Goal: Task Accomplishment & Management: Use online tool/utility

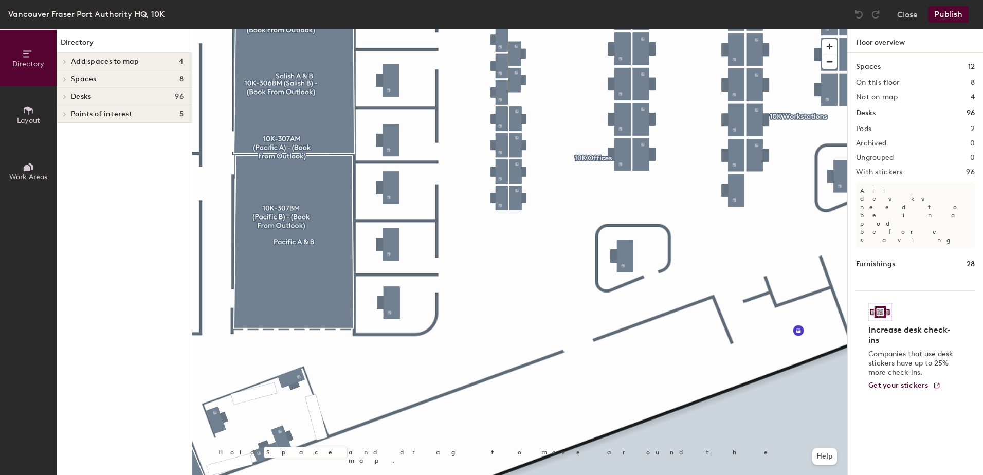
click at [501, 29] on div at bounding box center [519, 29] width 655 height 0
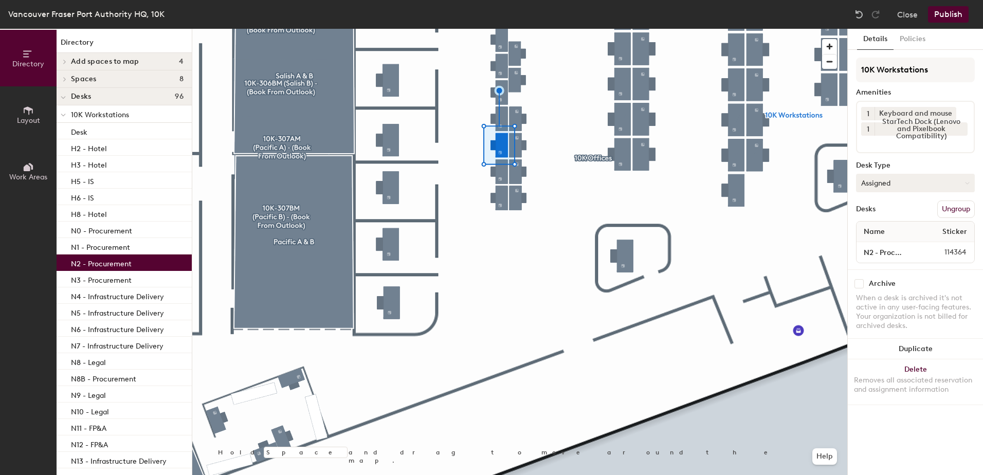
click at [910, 179] on button "Assigned" at bounding box center [915, 183] width 119 height 19
click at [898, 243] on div "Hoteled" at bounding box center [908, 245] width 103 height 15
click at [954, 20] on button "Publish" at bounding box center [948, 14] width 41 height 16
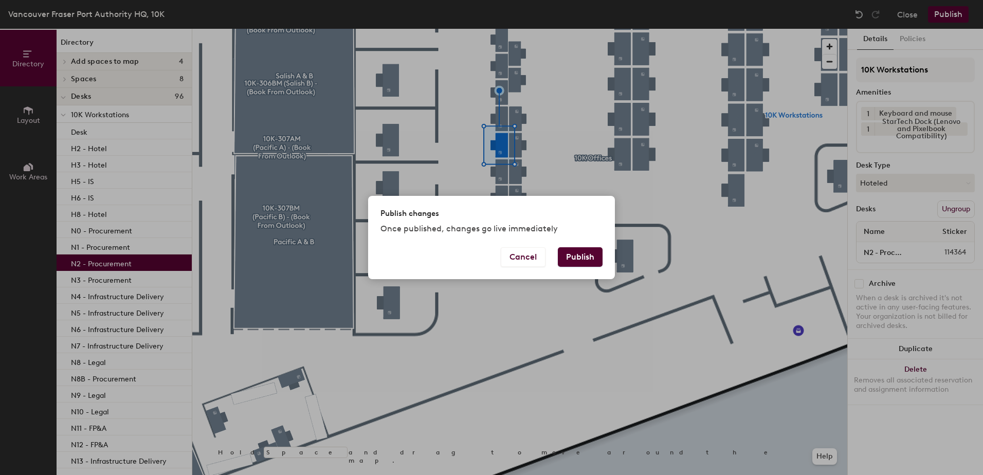
click at [584, 255] on button "Publish" at bounding box center [580, 257] width 45 height 20
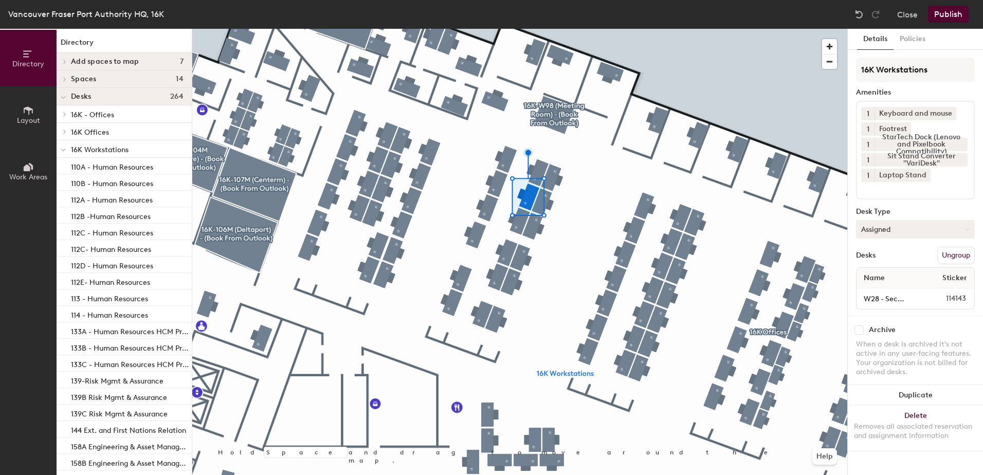
click at [876, 225] on button "Assigned" at bounding box center [915, 229] width 119 height 19
click at [867, 292] on div "Hoteled" at bounding box center [908, 291] width 103 height 15
click at [945, 17] on button "Publish" at bounding box center [948, 14] width 41 height 16
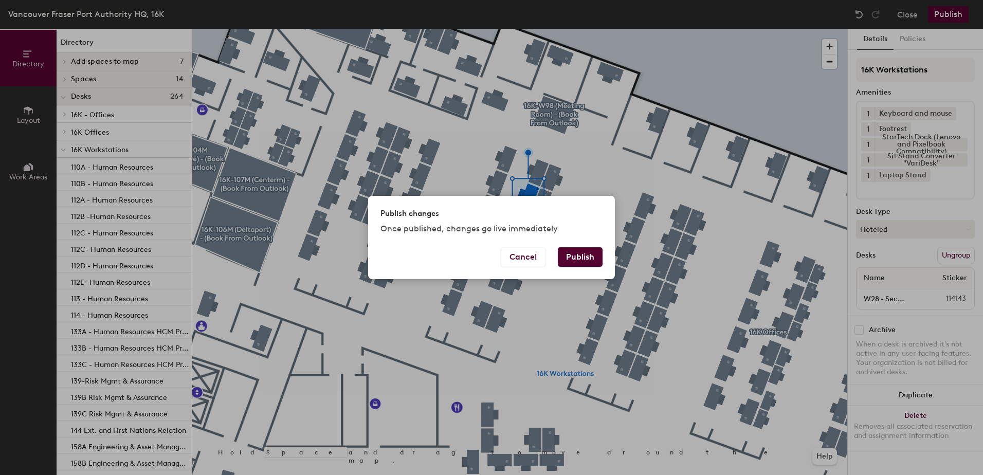
click at [577, 258] on button "Publish" at bounding box center [580, 257] width 45 height 20
